Goal: Navigation & Orientation: Find specific page/section

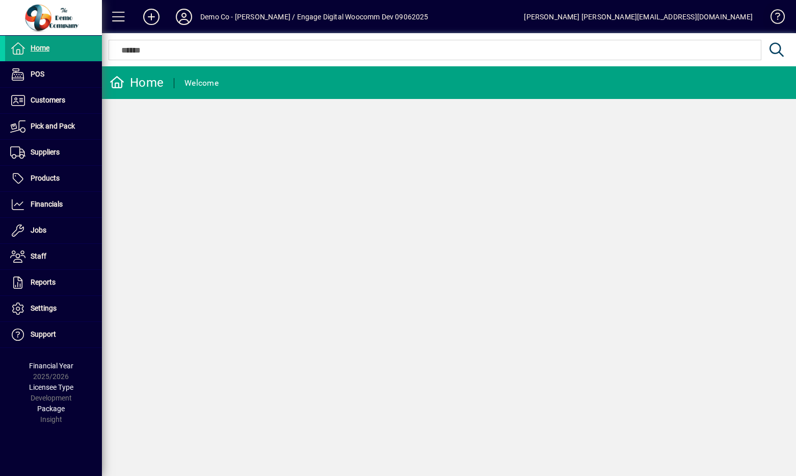
click at [777, 12] on span at bounding box center [773, 19] width 24 height 24
click at [122, 16] on span at bounding box center [119, 17] width 24 height 24
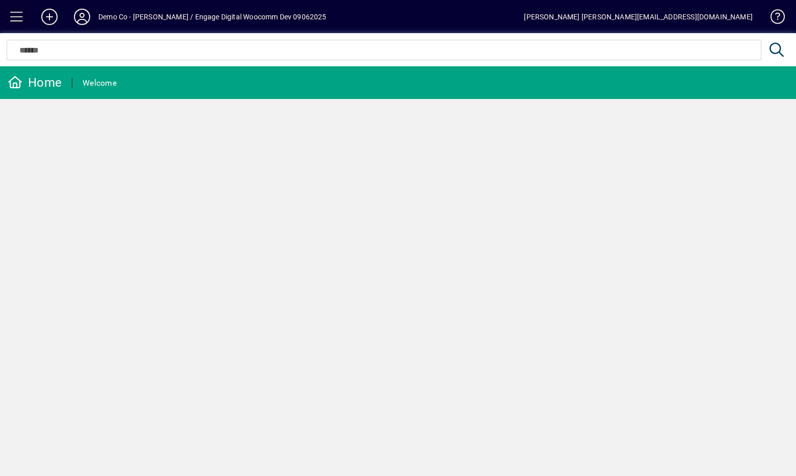
click at [18, 16] on span at bounding box center [17, 17] width 24 height 24
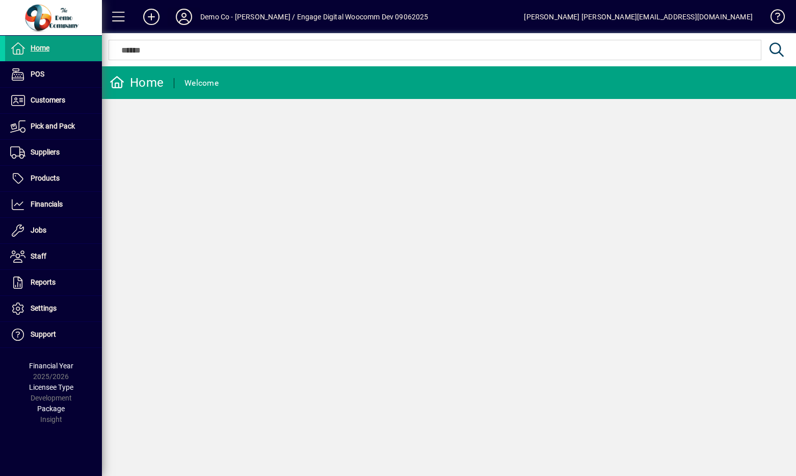
click at [175, 15] on icon at bounding box center [184, 17] width 20 height 16
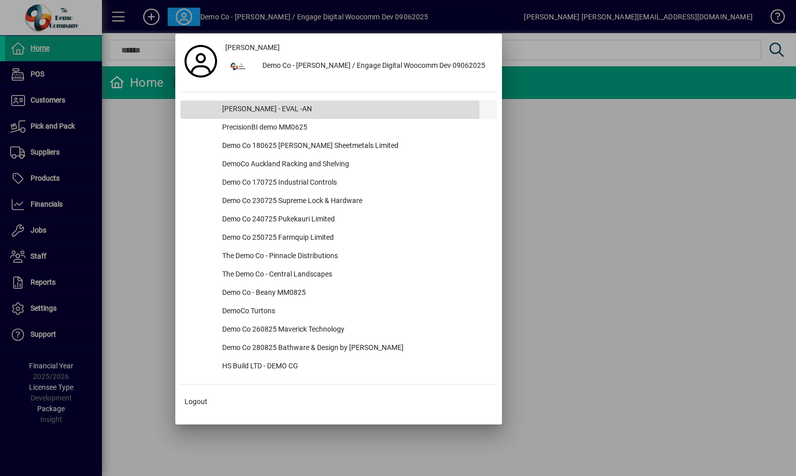
click at [251, 110] on div "[PERSON_NAME] - EVAL -AN" at bounding box center [355, 109] width 283 height 18
